Goal: Task Accomplishment & Management: Use online tool/utility

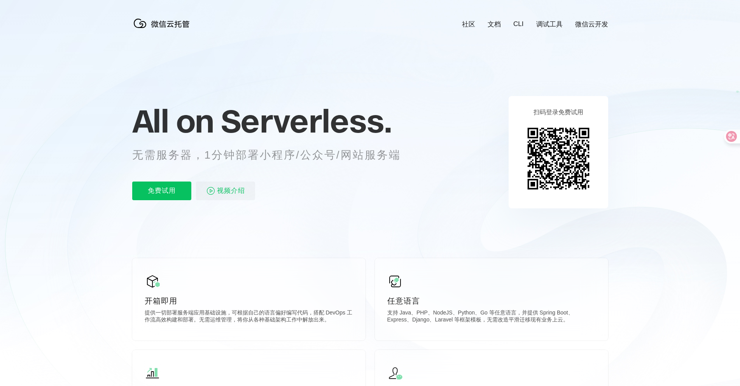
scroll to position [0, 1383]
drag, startPoint x: 133, startPoint y: 157, endPoint x: 233, endPoint y: 157, distance: 99.5
click at [233, 157] on p "无需服务器，1分钟部署小程序/公众号/网站服务端" at bounding box center [273, 155] width 283 height 16
click at [282, 159] on p "无需服务器，1分钟部署小程序/公众号/网站服务端" at bounding box center [273, 155] width 283 height 16
drag, startPoint x: 262, startPoint y: 152, endPoint x: 421, endPoint y: 158, distance: 158.8
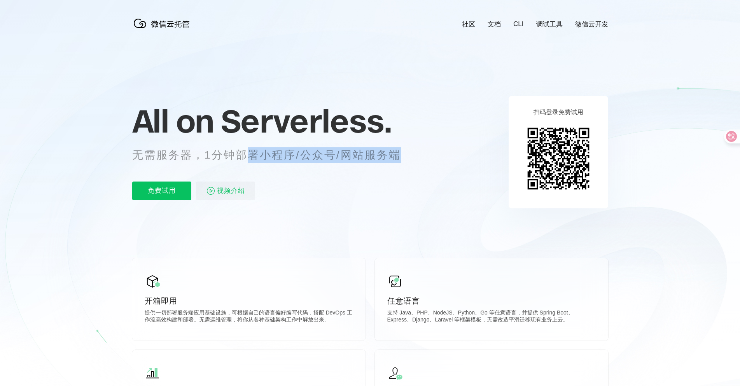
click at [398, 153] on p "无需服务器，1分钟部署小程序/公众号/网站服务端" at bounding box center [273, 155] width 283 height 16
click at [436, 161] on icon at bounding box center [370, 210] width 747 height 420
click at [286, 157] on p "无需服务器，1分钟部署小程序/公众号/网站服务端" at bounding box center [273, 155] width 283 height 16
click at [285, 163] on p "无需服务器，1分钟部署小程序/公众号/网站服务端" at bounding box center [273, 155] width 283 height 16
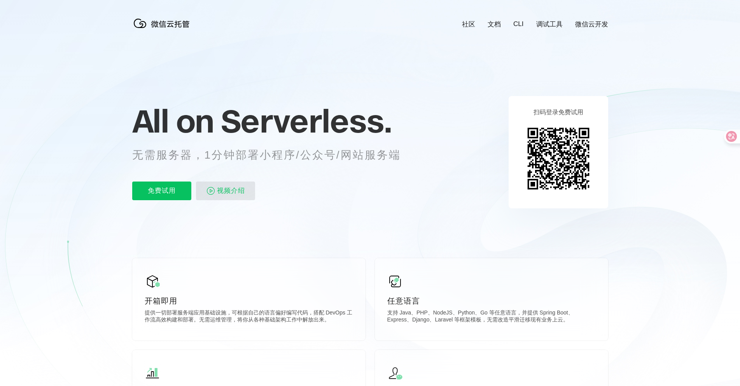
click at [225, 191] on span "视频介绍" at bounding box center [231, 191] width 28 height 19
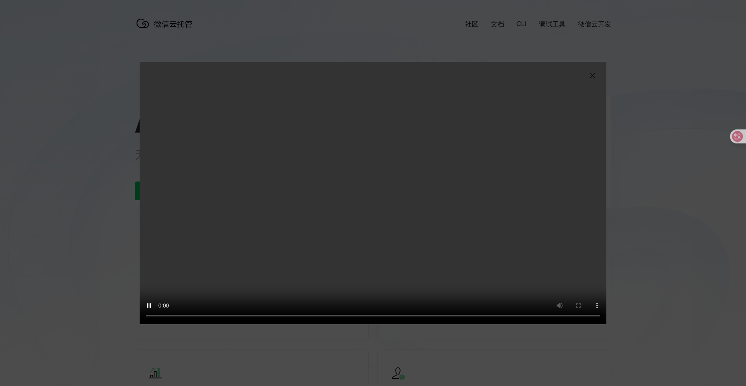
click at [593, 76] on img at bounding box center [592, 75] width 9 height 9
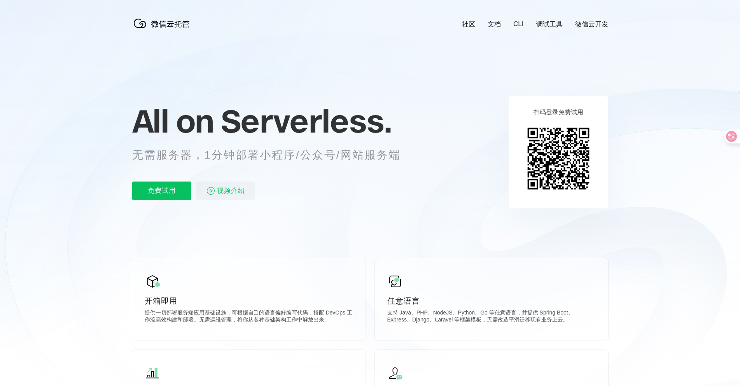
scroll to position [0, 1383]
click at [155, 192] on p "免费试用" at bounding box center [161, 191] width 59 height 19
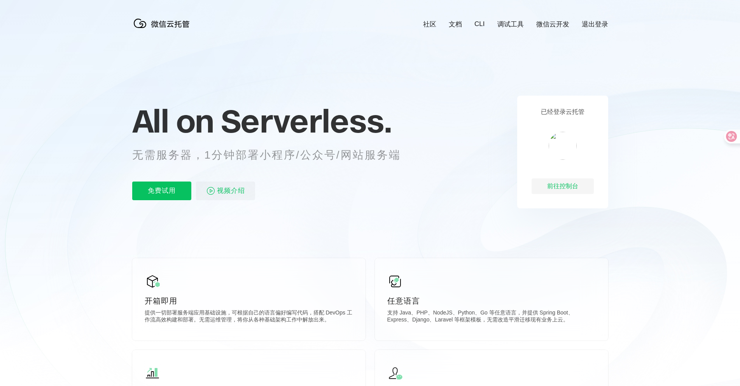
click at [173, 191] on p "免费试用" at bounding box center [161, 191] width 59 height 19
